Goal: Information Seeking & Learning: Find specific page/section

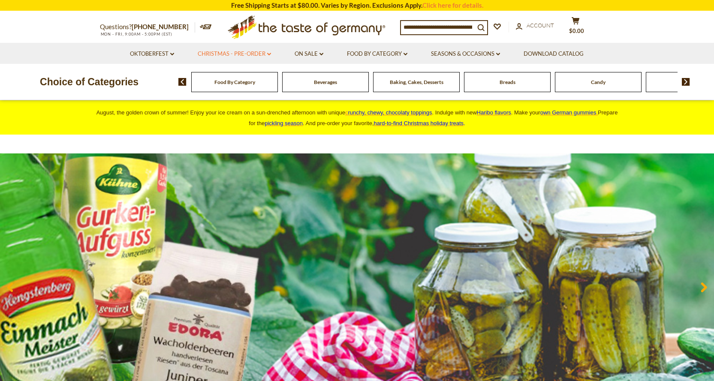
click at [241, 54] on link "Christmas - PRE-ORDER dropdown_arrow" at bounding box center [234, 53] width 73 height 9
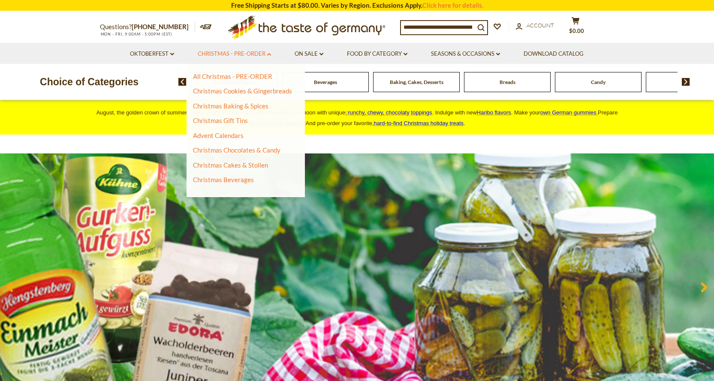
click at [242, 54] on link "Christmas - PRE-ORDER dropdown_arrow" at bounding box center [234, 53] width 73 height 9
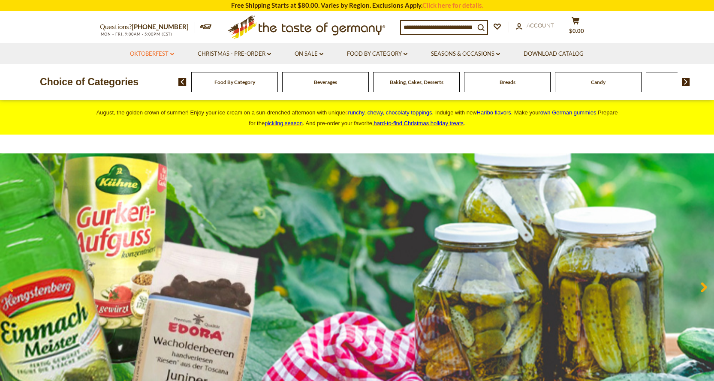
click at [160, 55] on link "Oktoberfest dropdown_arrow" at bounding box center [152, 53] width 44 height 9
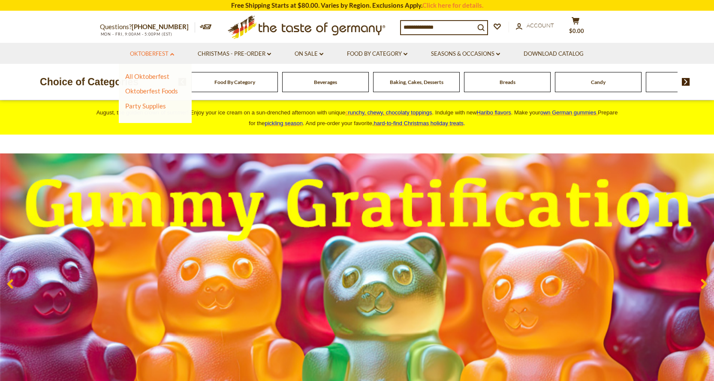
click at [160, 54] on link "Oktoberfest dropdown_arrow" at bounding box center [152, 53] width 44 height 9
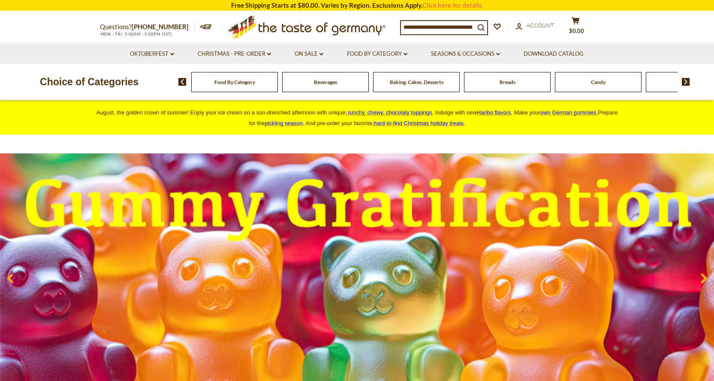
click at [445, 30] on input at bounding box center [438, 27] width 74 height 12
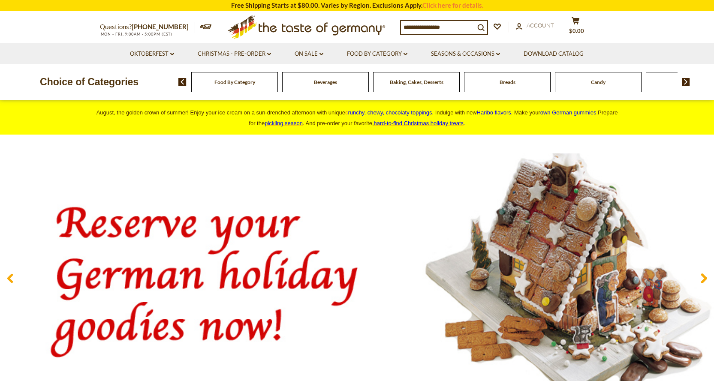
click at [685, 89] on div "Food By Category Beverages Baking, Cakes, Desserts Breads Candy Cereal Cookies …" at bounding box center [446, 82] width 536 height 21
click at [688, 85] on img at bounding box center [686, 82] width 8 height 8
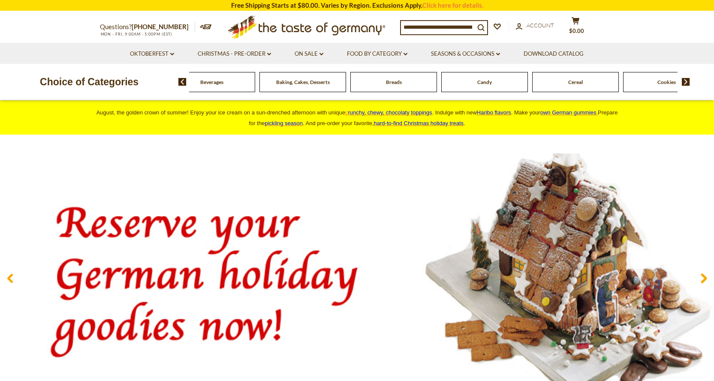
click at [688, 80] on img at bounding box center [686, 82] width 8 height 8
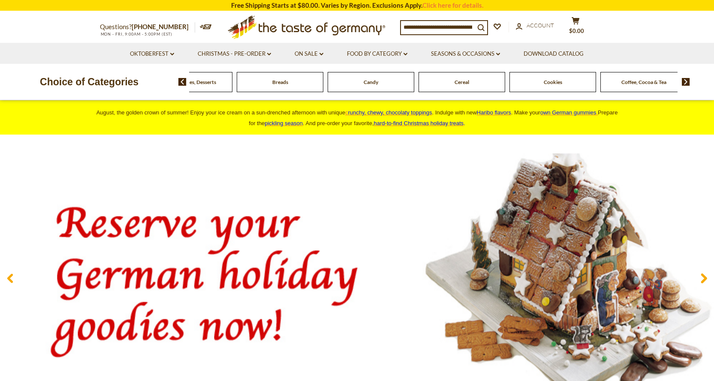
click at [688, 80] on img at bounding box center [686, 82] width 8 height 8
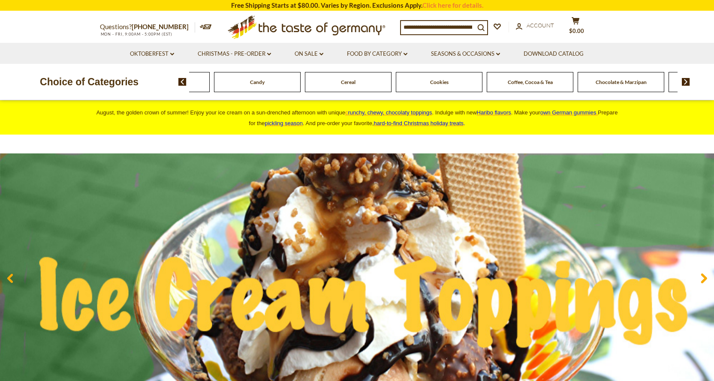
click at [688, 80] on img at bounding box center [686, 82] width 8 height 8
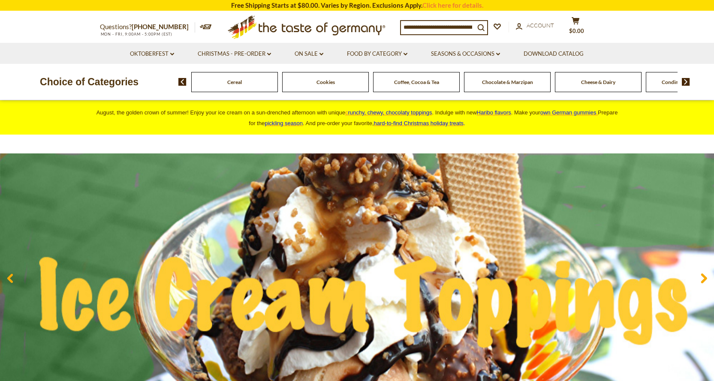
click at [688, 80] on img at bounding box center [686, 82] width 8 height 8
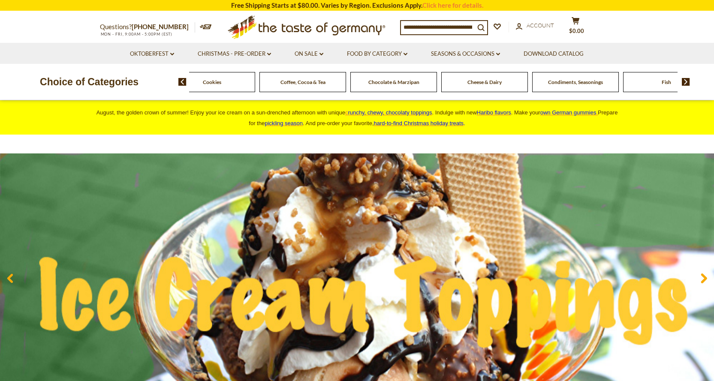
click at [688, 80] on img at bounding box center [686, 82] width 8 height 8
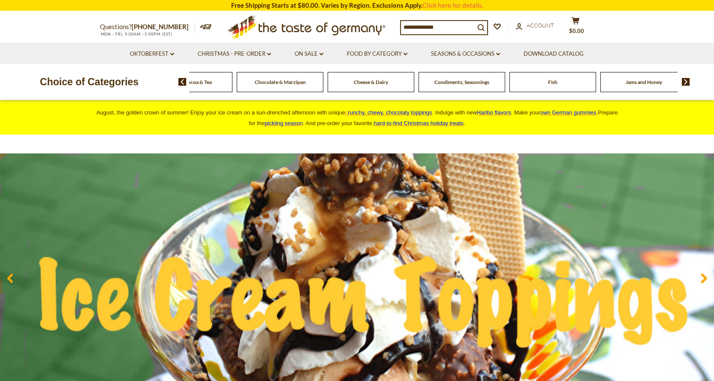
click at [688, 80] on img at bounding box center [686, 82] width 8 height 8
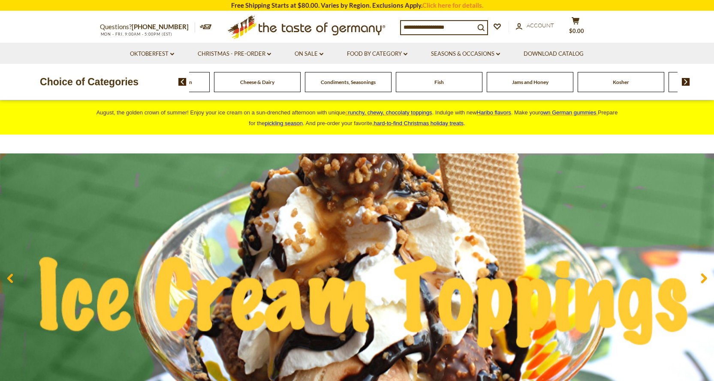
click at [688, 80] on img at bounding box center [686, 82] width 8 height 8
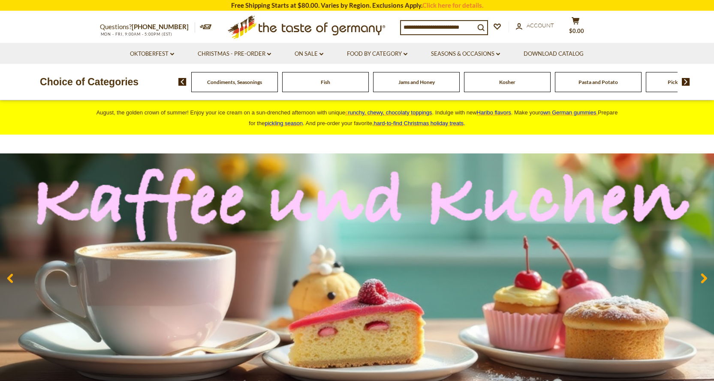
click at [688, 80] on img at bounding box center [686, 82] width 8 height 8
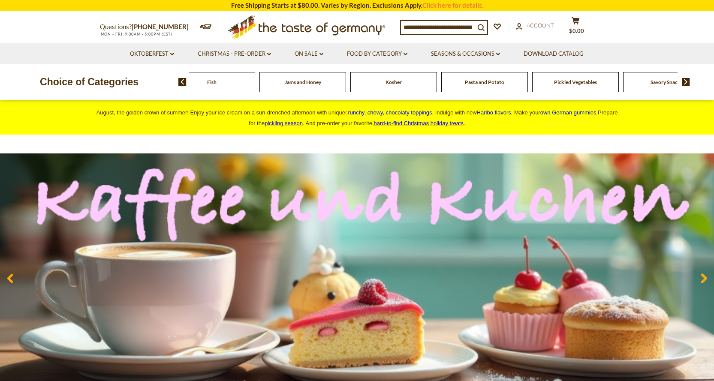
click at [688, 80] on img at bounding box center [686, 82] width 8 height 8
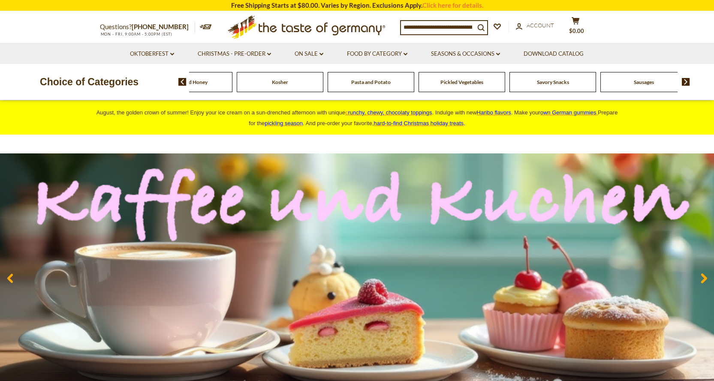
click at [688, 80] on img at bounding box center [686, 82] width 8 height 8
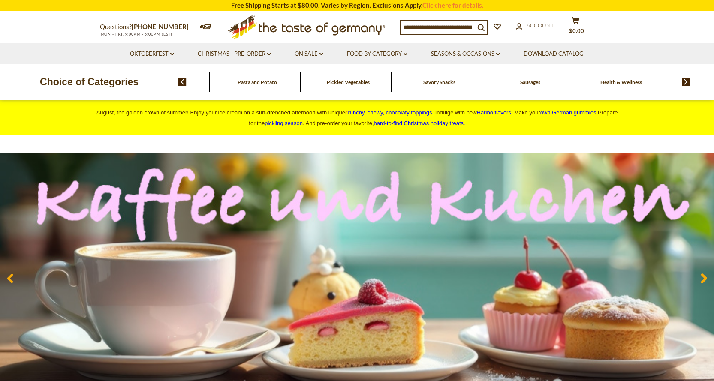
click at [688, 80] on img at bounding box center [686, 82] width 8 height 8
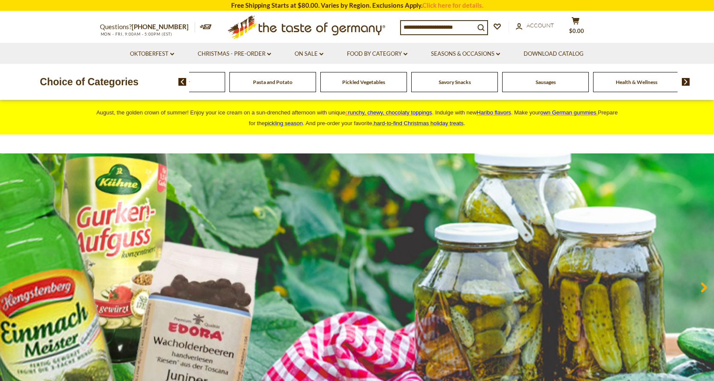
click at [181, 84] on img at bounding box center [182, 82] width 8 height 8
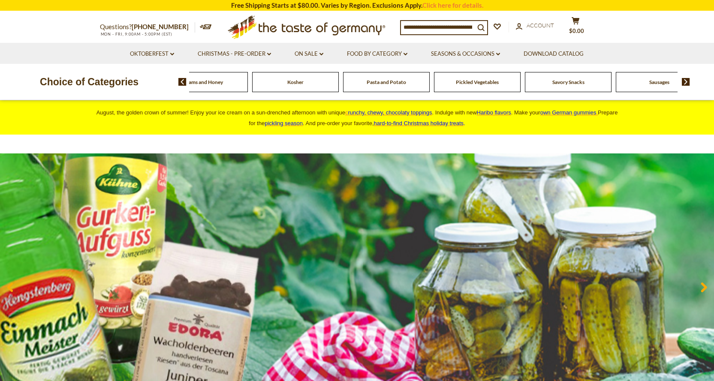
click at [437, 25] on input at bounding box center [438, 27] width 74 height 12
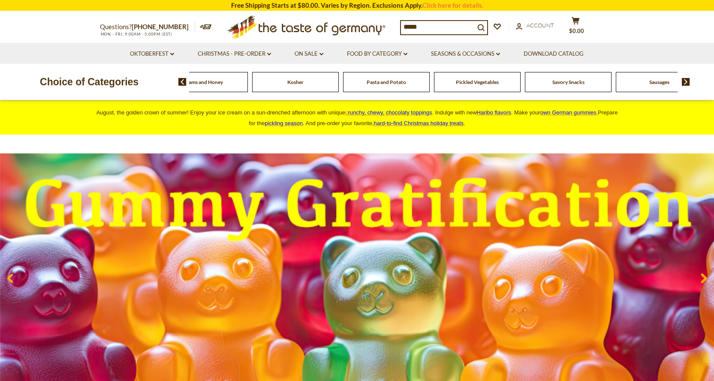
type input "*****"
click at [475, 21] on button "search_icon" at bounding box center [481, 27] width 12 height 12
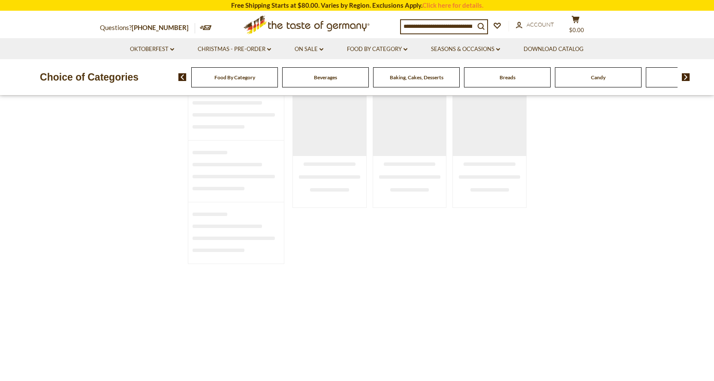
scroll to position [86, 0]
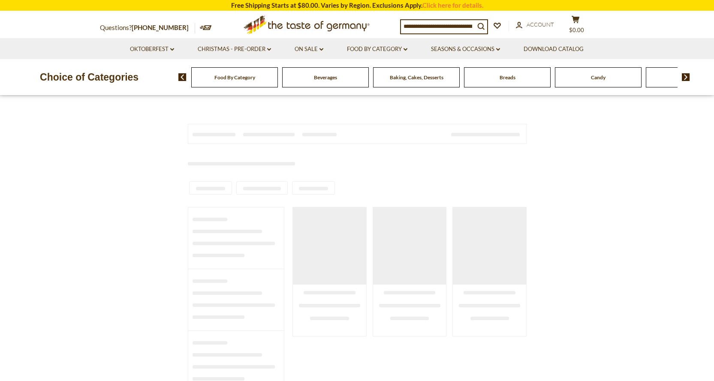
click at [243, 76] on span "Food By Category" at bounding box center [234, 77] width 41 height 6
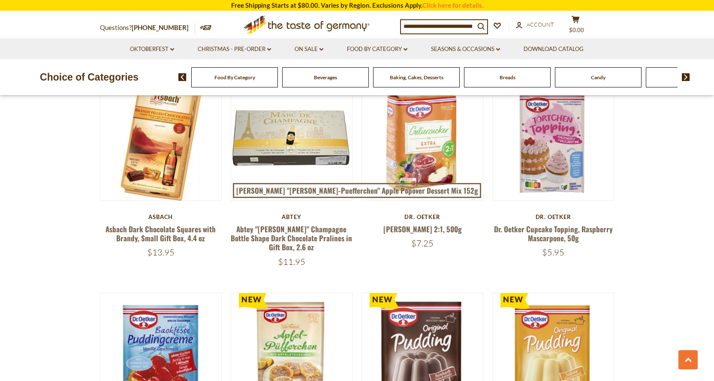
scroll to position [1372, 0]
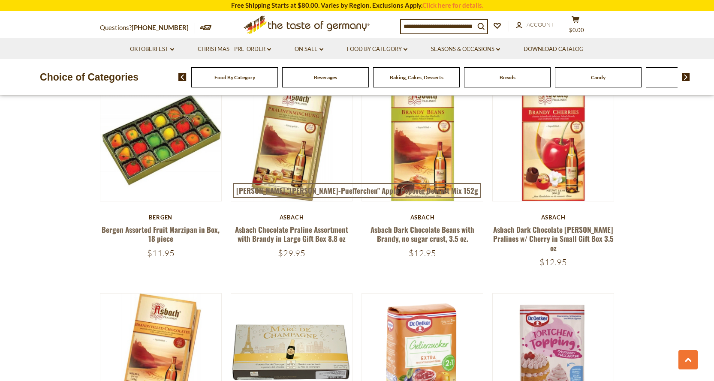
click at [420, 28] on input at bounding box center [438, 26] width 74 height 12
type input "****"
click at [475, 20] on button "search_icon" at bounding box center [481, 26] width 12 height 12
